Goal: Task Accomplishment & Management: Complete application form

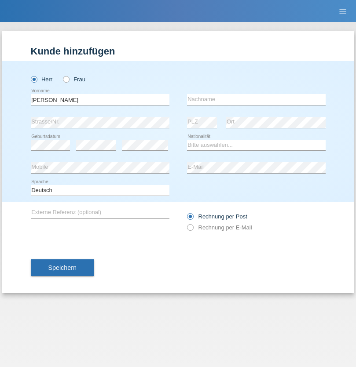
type input "[PERSON_NAME]"
click at [256, 99] on input "text" at bounding box center [256, 99] width 139 height 11
type input "[PERSON_NAME]"
select select "PH"
select select "C"
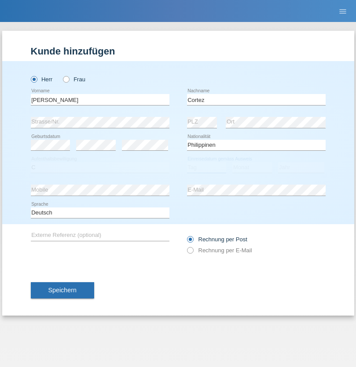
select select "04"
select select "08"
select select "1993"
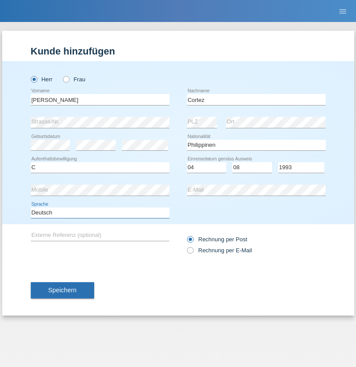
select select "en"
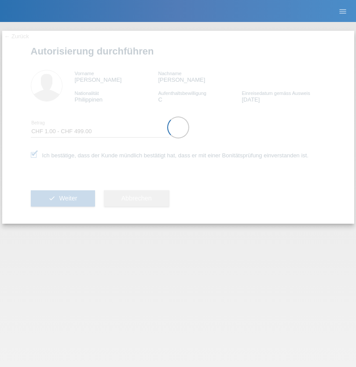
select select "1"
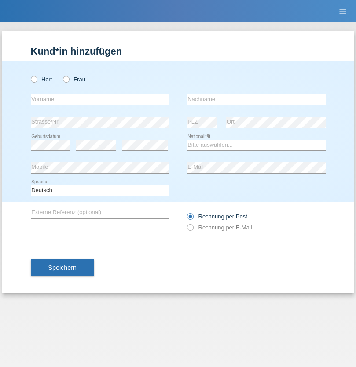
radio input "true"
click at [100, 99] on input "text" at bounding box center [100, 99] width 139 height 11
type input "Jorge"
click at [256, 99] on input "text" at bounding box center [256, 99] width 139 height 11
type input "SANTOS"
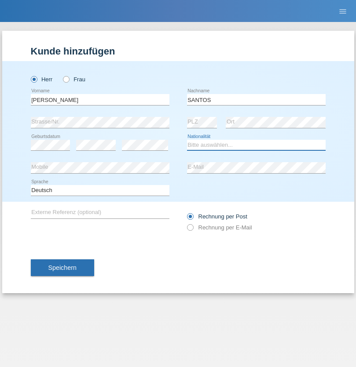
select select "PT"
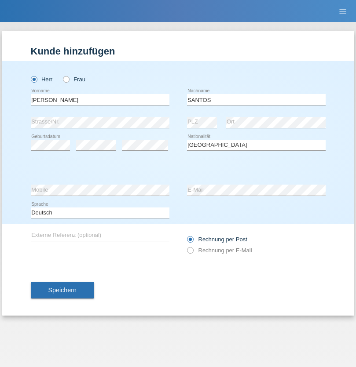
select select "C"
select select "26"
select select "12"
select select "2013"
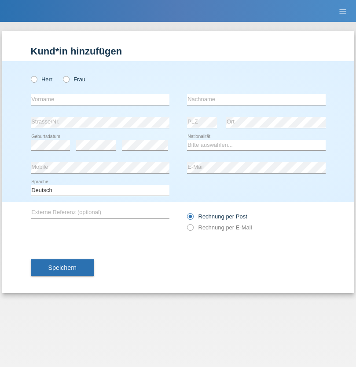
radio input "true"
click at [100, 99] on input "text" at bounding box center [100, 99] width 139 height 11
type input "Jörg"
click at [256, 99] on input "text" at bounding box center [256, 99] width 139 height 11
type input "Traksel"
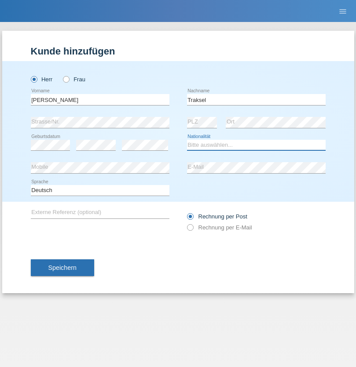
select select "DE"
select select "C"
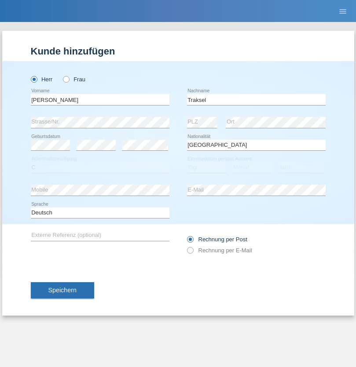
select select "01"
select select "07"
select select "2008"
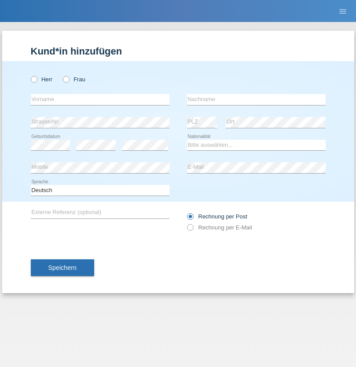
radio input "true"
click at [100, 99] on input "text" at bounding box center [100, 99] width 139 height 11
type input "Alen"
click at [256, 99] on input "text" at bounding box center [256, 99] width 139 height 11
type input "Krcar"
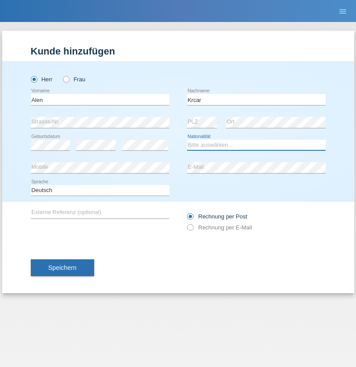
select select "HR"
select select "C"
select select "14"
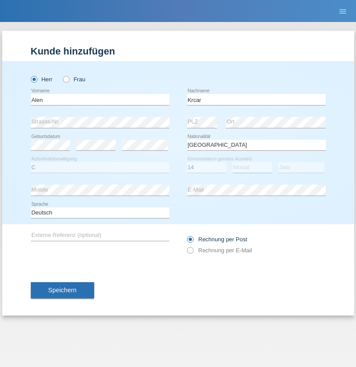
select select "10"
select select "2021"
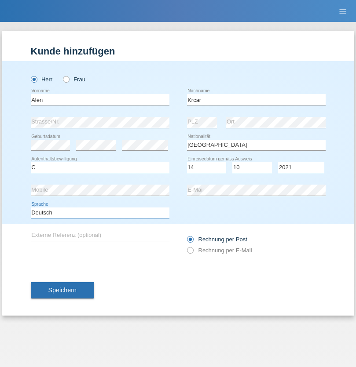
select select "en"
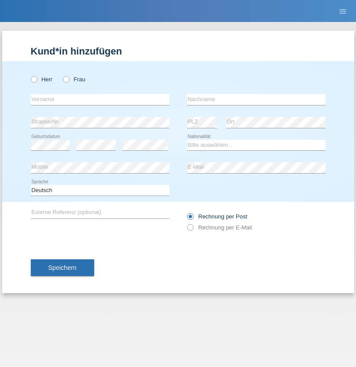
radio input "true"
click at [100, 99] on input "text" at bounding box center [100, 99] width 139 height 11
type input "Asia"
click at [256, 99] on input "text" at bounding box center [256, 99] width 139 height 11
type input "Riva"
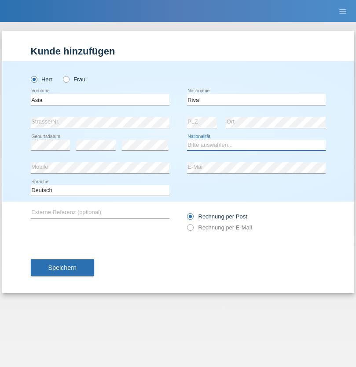
select select "IT"
select select "C"
select select "01"
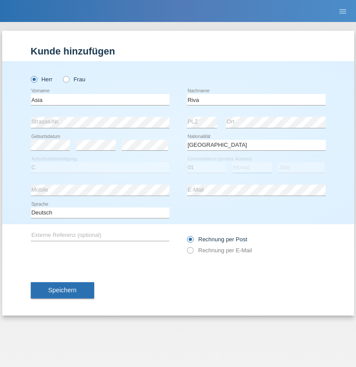
select select "06"
select select "2021"
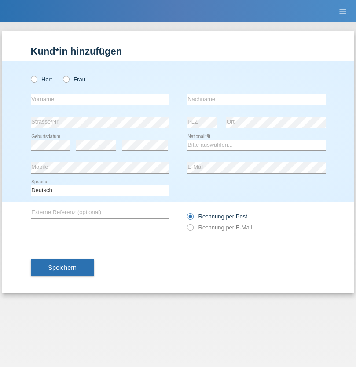
radio input "true"
click at [100, 99] on input "text" at bounding box center [100, 99] width 139 height 11
type input "Firas"
click at [256, 99] on input "text" at bounding box center [256, 99] width 139 height 11
type input "Khalil"
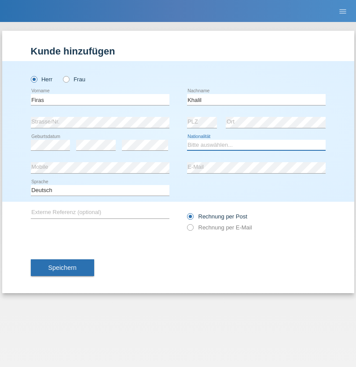
select select "IT"
select select "C"
select select "01"
select select "03"
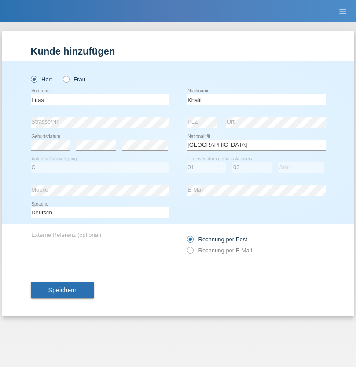
select select "2021"
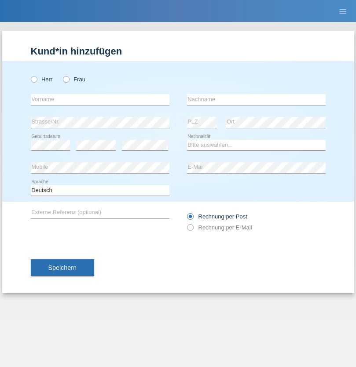
radio input "true"
click at [100, 99] on input "text" at bounding box center [100, 99] width 139 height 11
type input "Diego"
click at [256, 99] on input "text" at bounding box center [256, 99] width 139 height 11
type input "Patera"
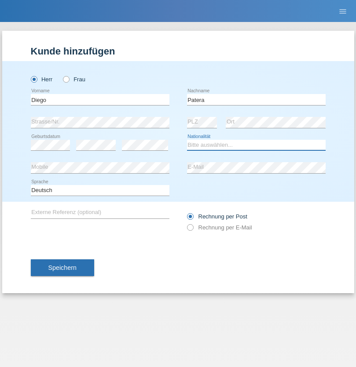
select select "CH"
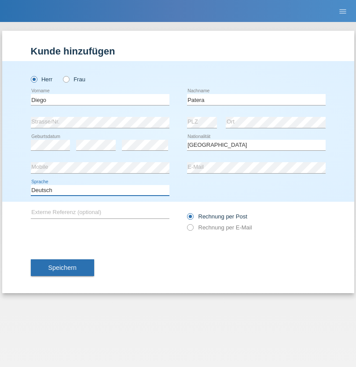
select select "en"
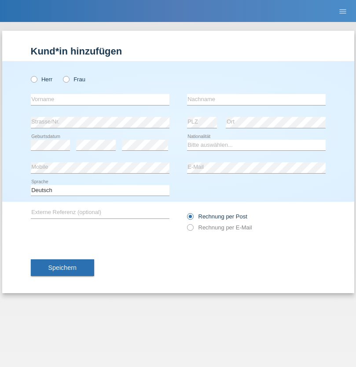
radio input "true"
click at [100, 99] on input "text" at bounding box center [100, 99] width 139 height 11
type input "Ketty"
click at [256, 99] on input "text" at bounding box center [256, 99] width 139 height 11
type input "Kalupnath"
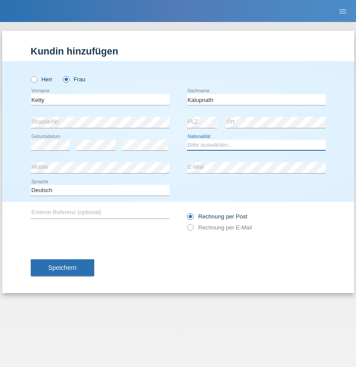
select select "CH"
radio input "true"
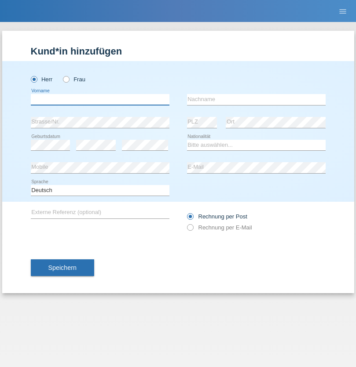
click at [100, 99] on input "text" at bounding box center [100, 99] width 139 height 11
type input "Franco"
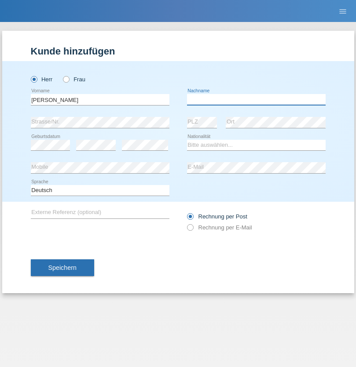
click at [256, 99] on input "text" at bounding box center [256, 99] width 139 height 11
type input "Mucha"
select select "CH"
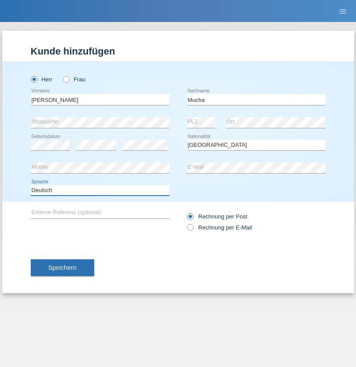
select select "en"
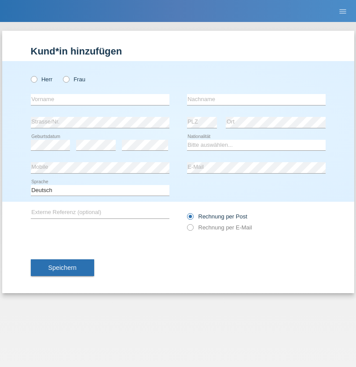
radio input "true"
click at [100, 99] on input "text" at bounding box center [100, 99] width 139 height 11
type input "Franziska"
click at [256, 99] on input "text" at bounding box center [256, 99] width 139 height 11
type input "Starke"
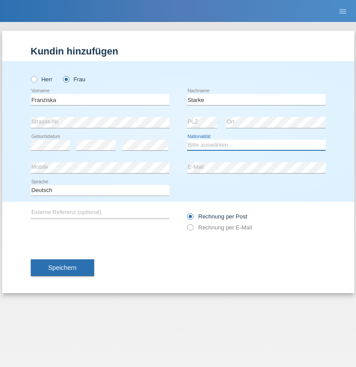
select select "DE"
select select "C"
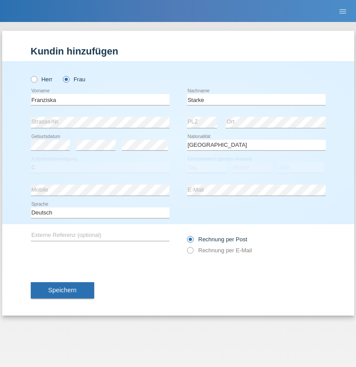
select select "01"
select select "03"
select select "1985"
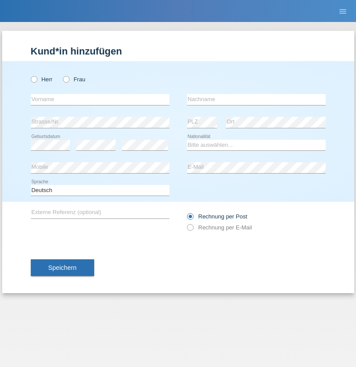
radio input "true"
click at [100, 99] on input "text" at bounding box center [100, 99] width 139 height 11
type input "[DEMOGRAPHIC_DATA]"
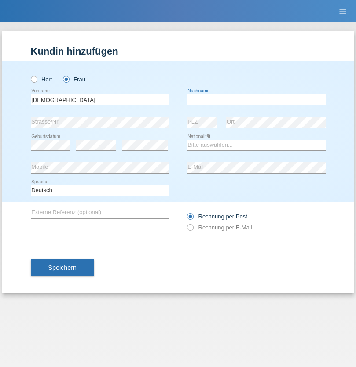
click at [256, 99] on input "text" at bounding box center [256, 99] width 139 height 11
type input "Cimbaljević"
select select "HR"
select select "C"
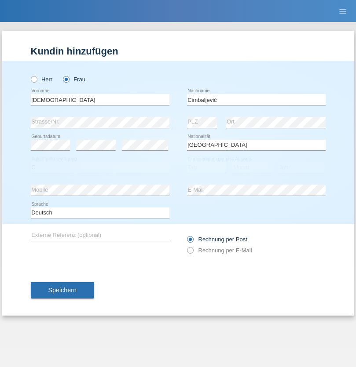
select select "13"
select select "08"
select select "2021"
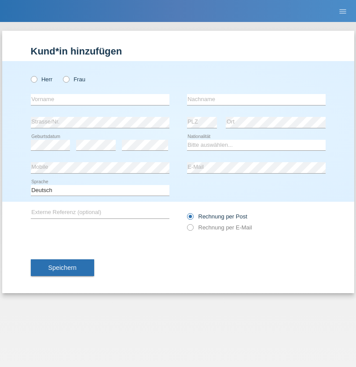
radio input "true"
click at [100, 99] on input "text" at bounding box center [100, 99] width 139 height 11
type input "Batsche"
click at [256, 99] on input "text" at bounding box center [256, 99] width 139 height 11
type input "Arifoska"
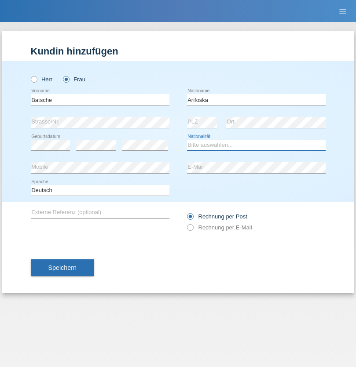
select select "CH"
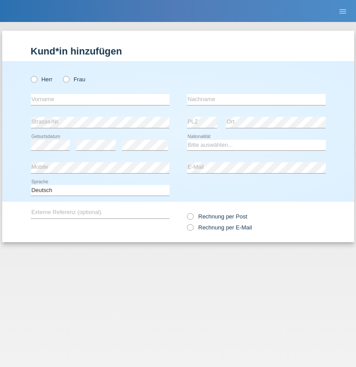
radio input "true"
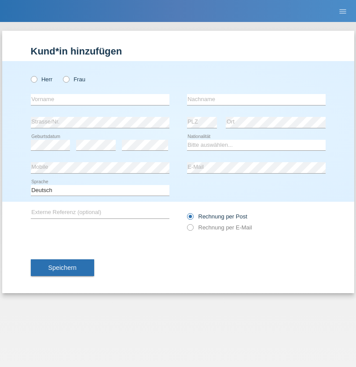
radio input "true"
click at [100, 99] on input "text" at bounding box center [100, 99] width 139 height 11
type input "Emre"
click at [256, 99] on input "text" at bounding box center [256, 99] width 139 height 11
type input "Uzun"
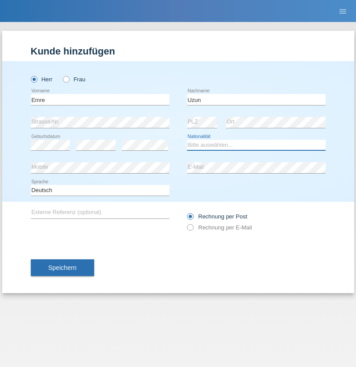
select select "CH"
